Goal: Information Seeking & Learning: Find specific fact

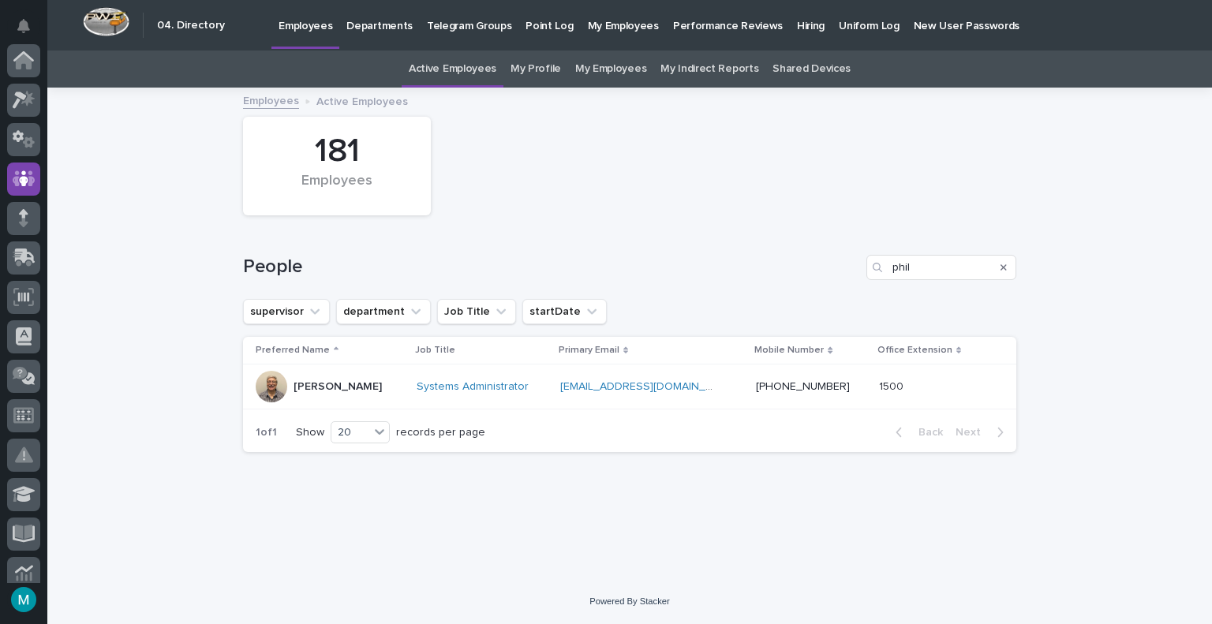
scroll to position [118, 0]
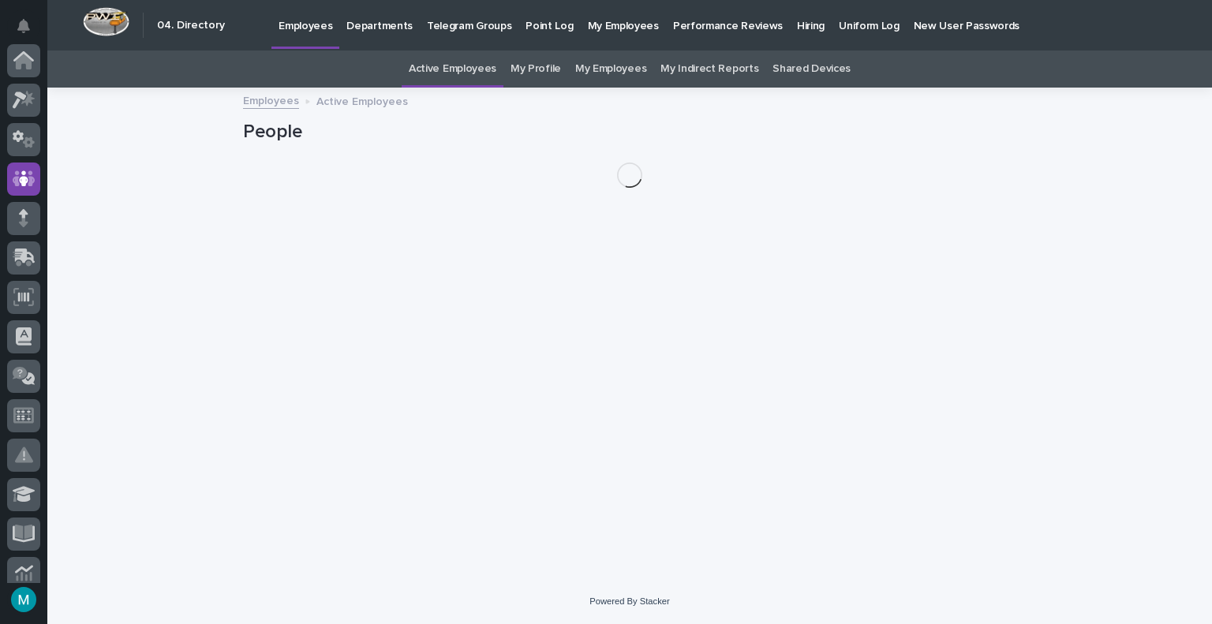
scroll to position [118, 0]
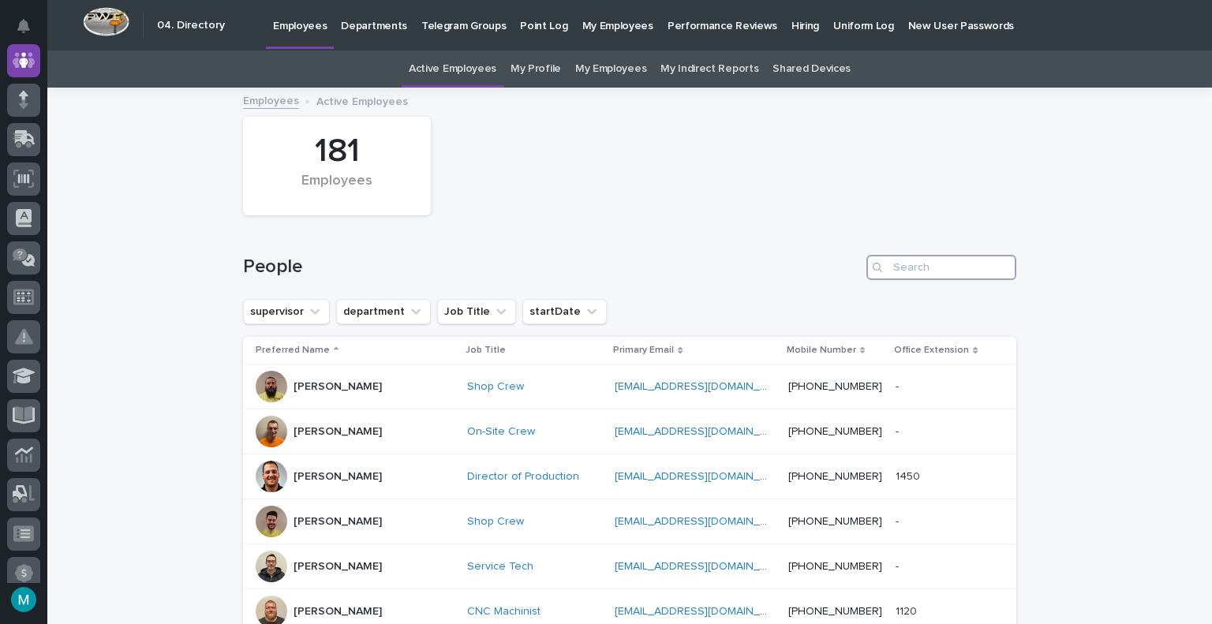
click at [931, 277] on input "Search" at bounding box center [942, 267] width 150 height 25
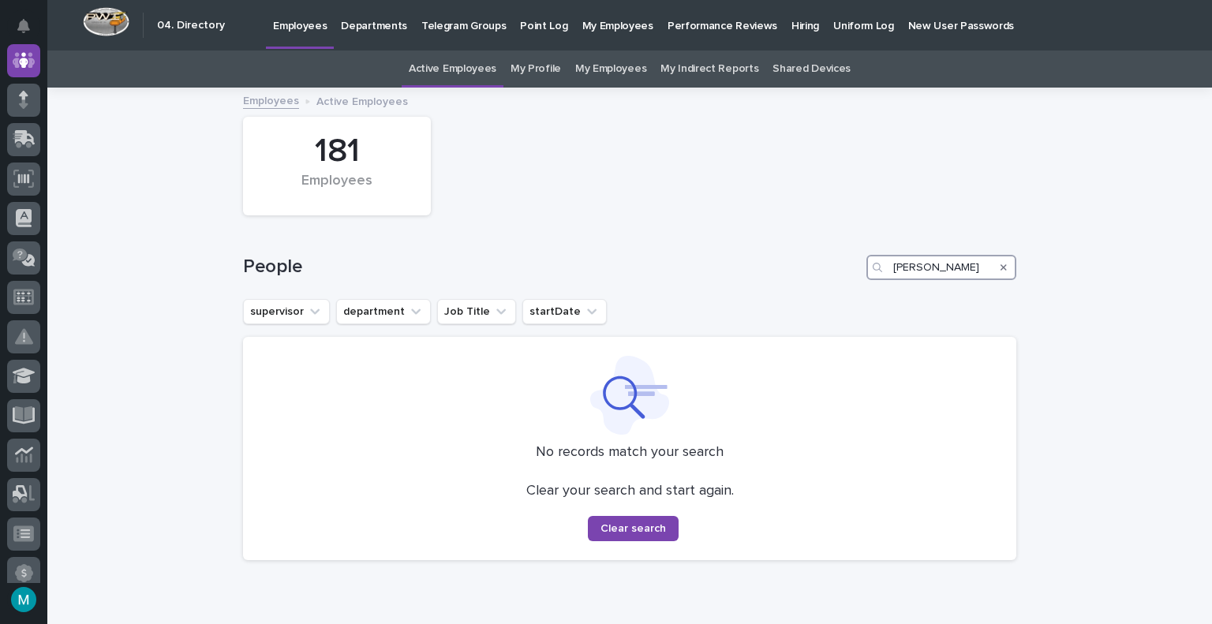
click at [943, 271] on input "kyle miller" at bounding box center [942, 267] width 150 height 25
click at [922, 263] on input "kyle miller" at bounding box center [942, 267] width 150 height 25
type input "k"
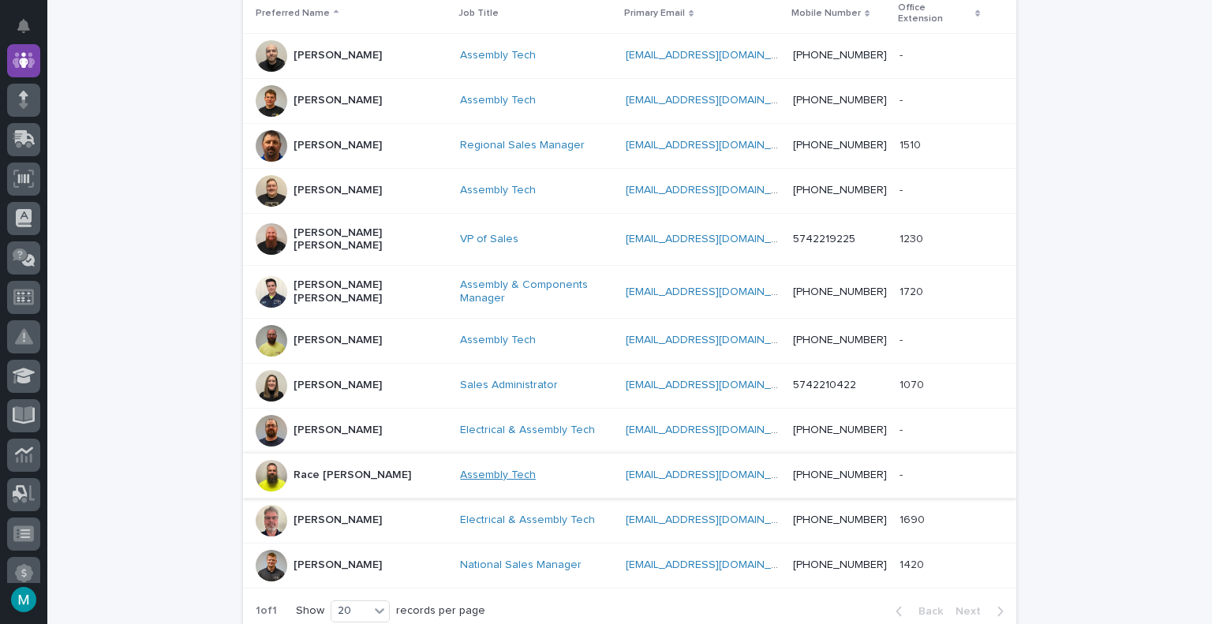
scroll to position [316, 0]
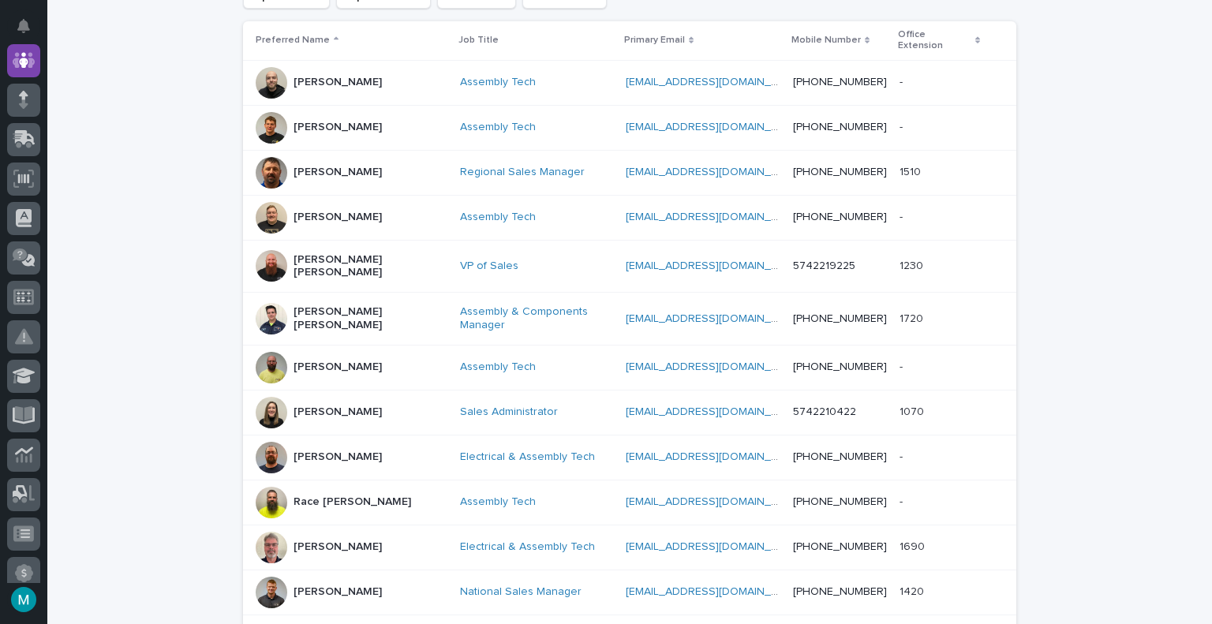
type input "kyle"
